Goal: Contribute content: Contribute content

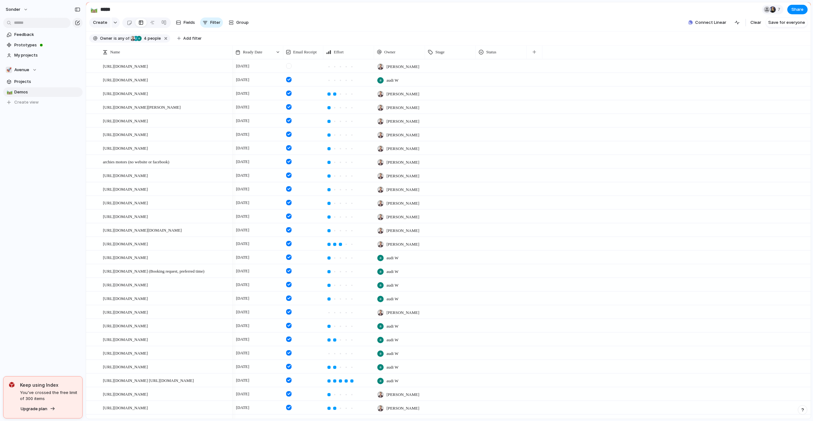
click at [26, 75] on section "🚀 Avenue Projects 🛤️ Demos To pick up a draggable item, press the space bar. Wh…" at bounding box center [43, 83] width 86 height 47
click at [26, 74] on button "🚀 Avenue" at bounding box center [42, 70] width 79 height 10
click at [29, 127] on span "Audi's Board" at bounding box center [32, 125] width 25 height 6
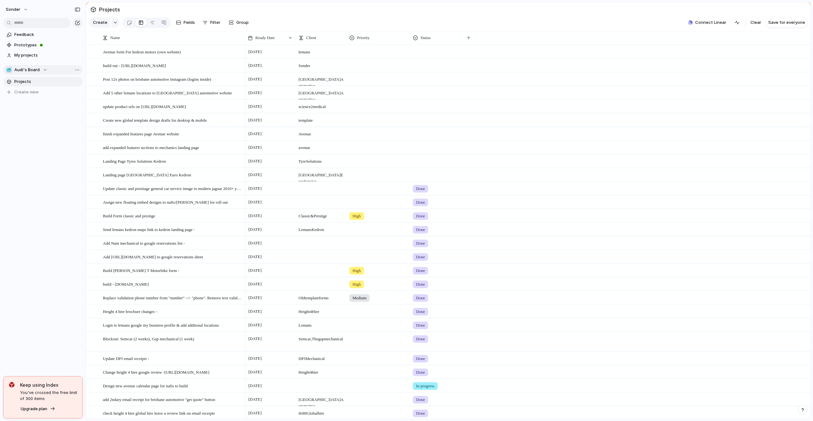
click at [39, 68] on div "🥶 Audi's Board" at bounding box center [27, 70] width 42 height 6
click at [33, 142] on span "Audi's Board" at bounding box center [32, 144] width 25 height 6
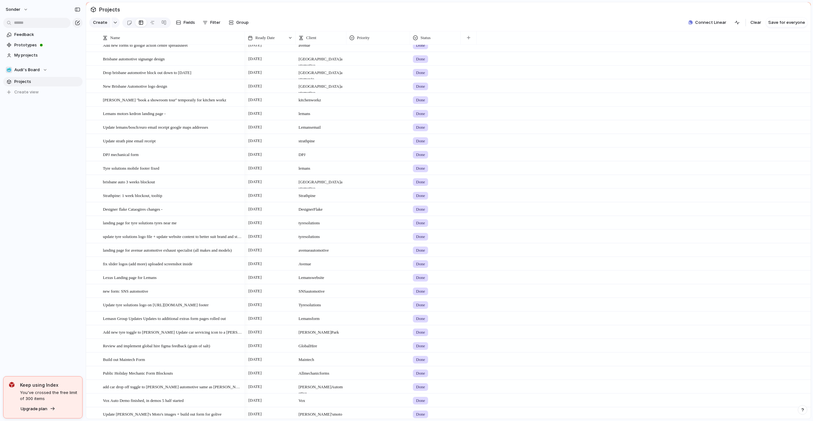
scroll to position [1344, 0]
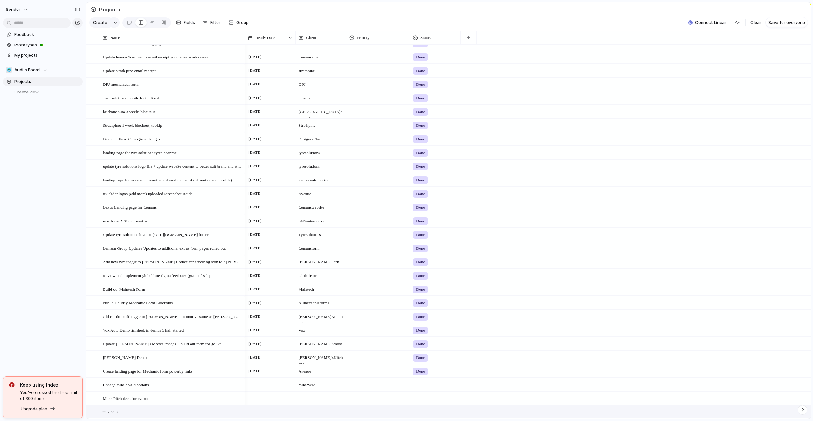
click at [132, 412] on button "Create" at bounding box center [456, 411] width 728 height 13
type textarea "**********"
click at [259, 410] on div at bounding box center [270, 411] width 51 height 13
click at [295, 340] on button "1" at bounding box center [297, 338] width 11 height 11
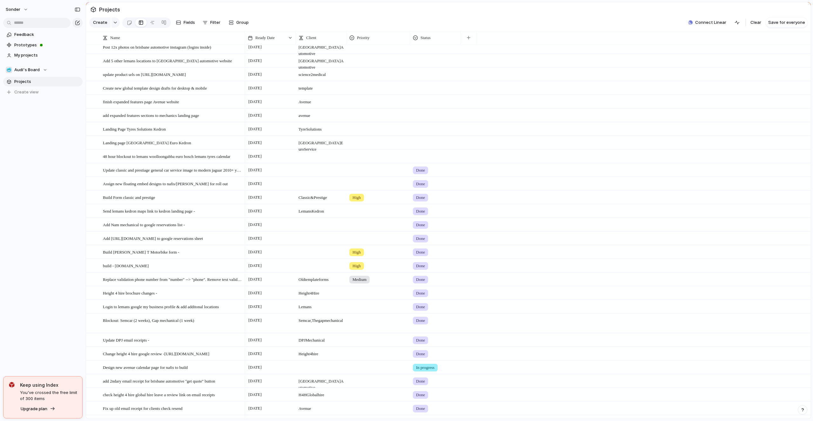
scroll to position [0, 0]
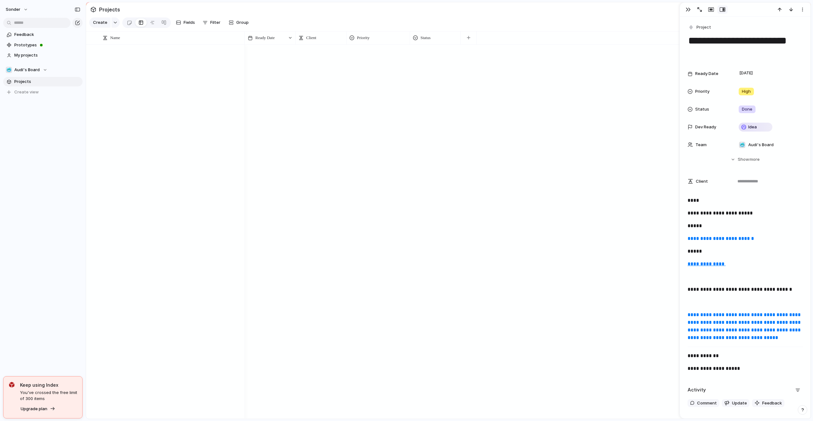
scroll to position [1344, 0]
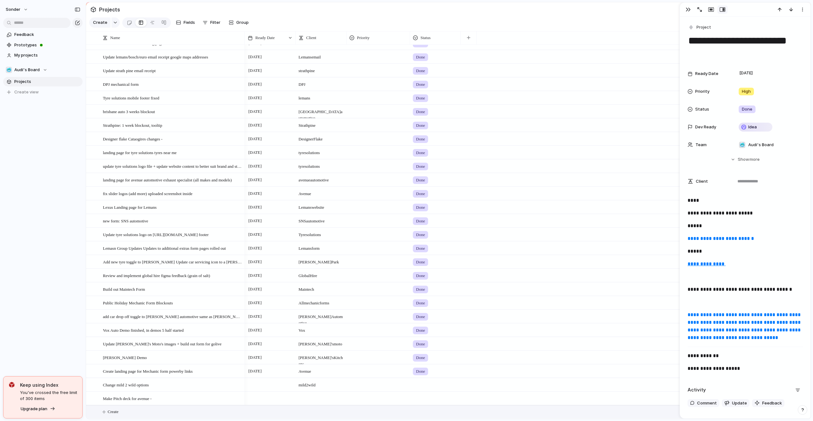
click at [139, 408] on button "Create" at bounding box center [456, 411] width 728 height 13
click at [139, 408] on textarea at bounding box center [172, 412] width 138 height 8
type textarea "**********"
click at [145, 416] on div "Create x times PDFs of height for hire global hire contacts -" at bounding box center [173, 411] width 140 height 13
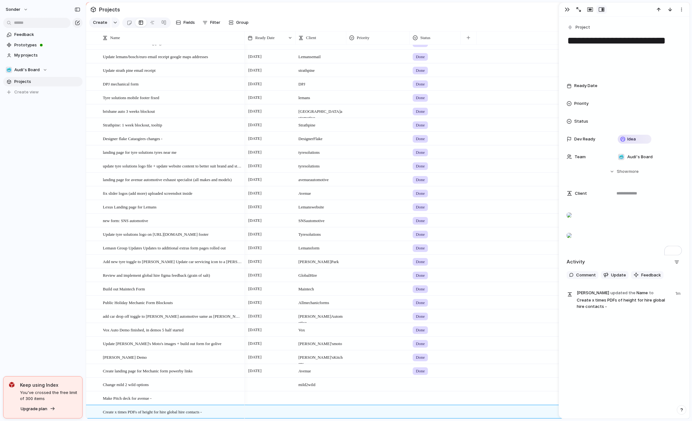
scroll to position [12, 0]
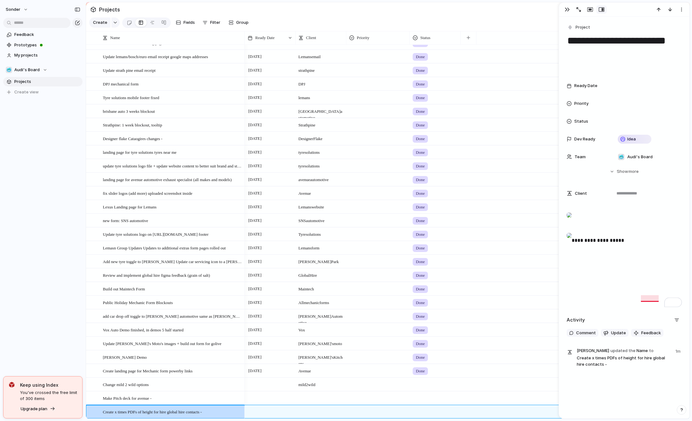
click at [648, 297] on p "**********" at bounding box center [624, 265] width 115 height 73
